Goal: Navigation & Orientation: Find specific page/section

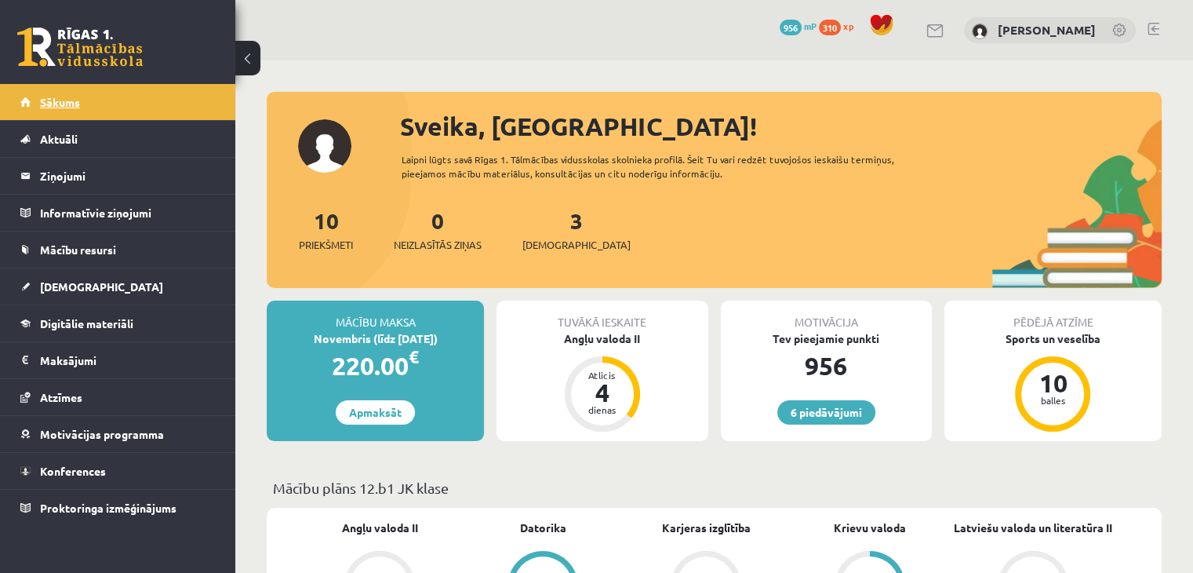
click at [85, 95] on link "Sākums" at bounding box center [117, 102] width 195 height 36
click at [546, 219] on link "3 Ieskaites" at bounding box center [576, 229] width 108 height 46
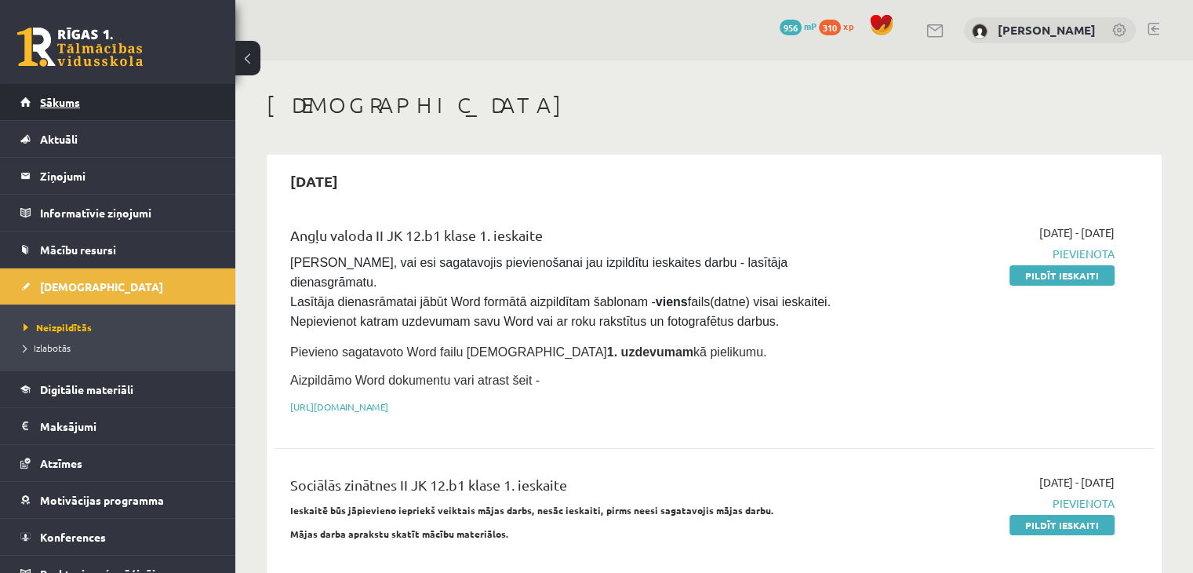
click at [141, 102] on link "Sākums" at bounding box center [117, 102] width 195 height 36
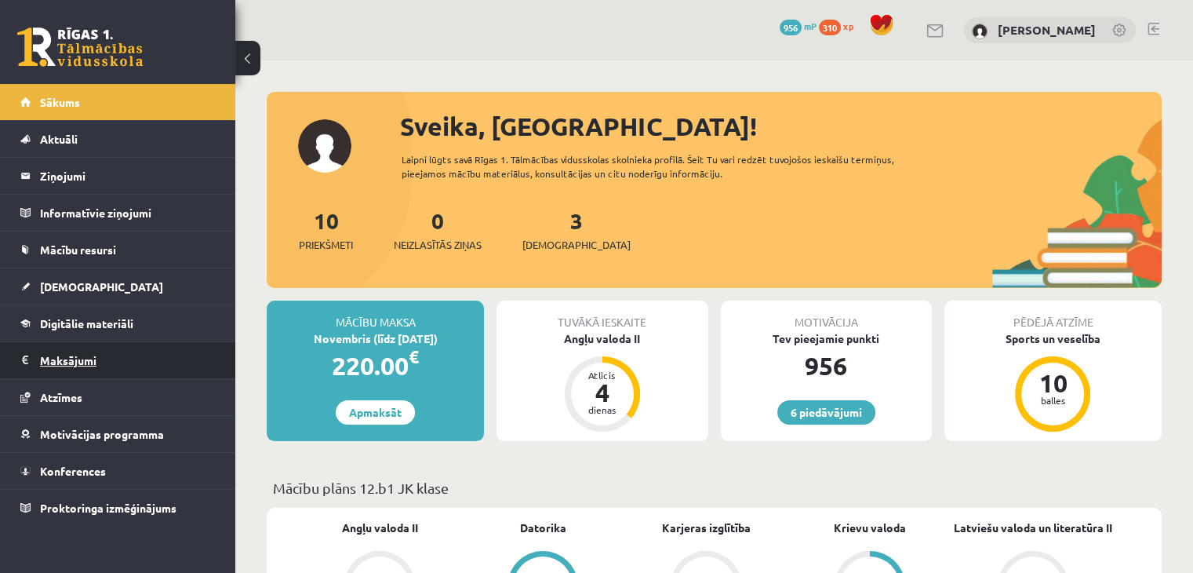
click at [135, 369] on legend "Maksājumi 0" at bounding box center [128, 360] width 176 height 36
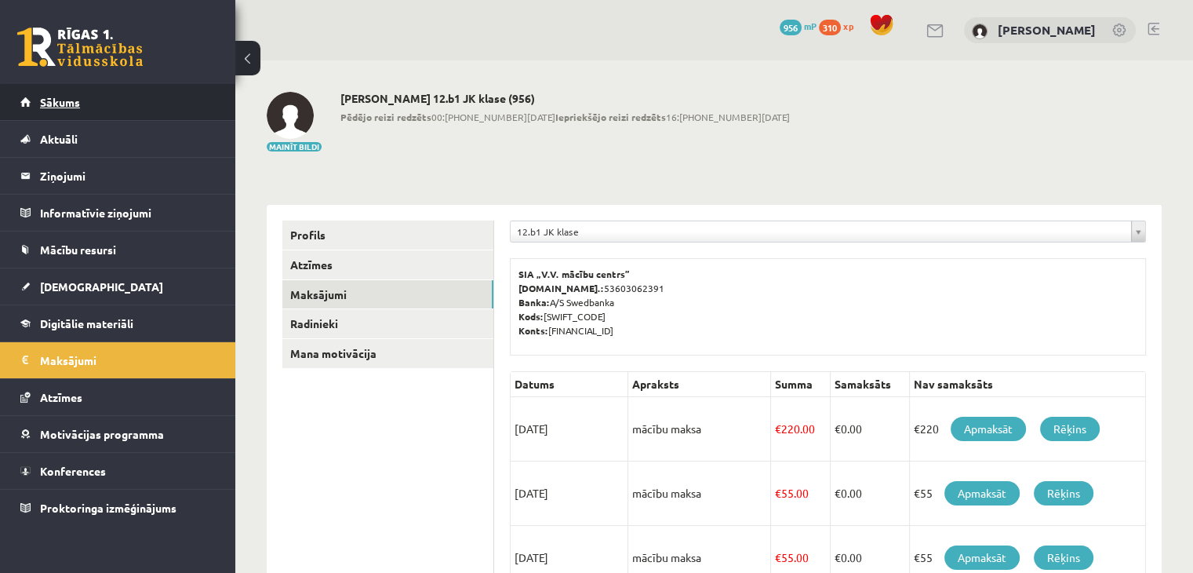
click at [137, 101] on link "Sākums" at bounding box center [117, 102] width 195 height 36
